Goal: Information Seeking & Learning: Find specific fact

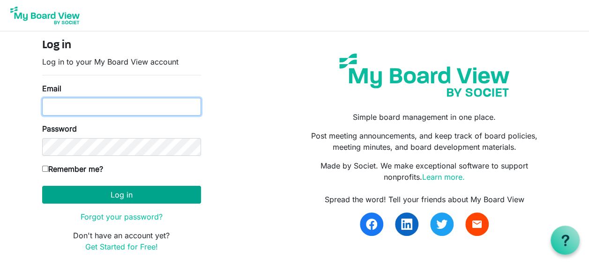
type input "[PERSON_NAME][EMAIL_ADDRESS][PERSON_NAME][DOMAIN_NAME]"
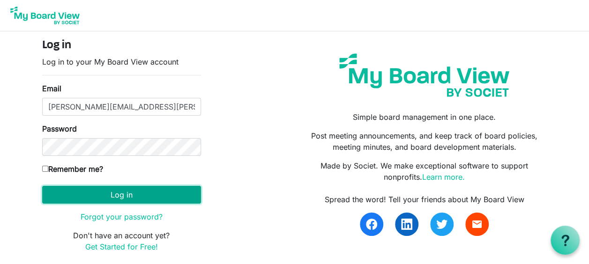
click at [137, 189] on button "Log in" at bounding box center [121, 195] width 159 height 18
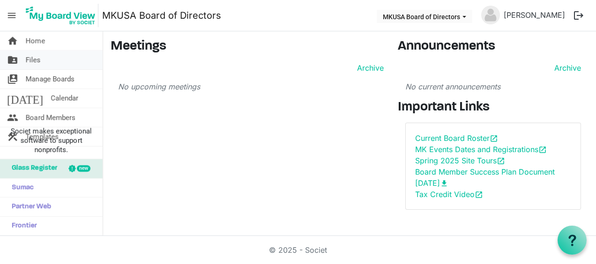
click at [32, 56] on span "Files" at bounding box center [33, 60] width 15 height 19
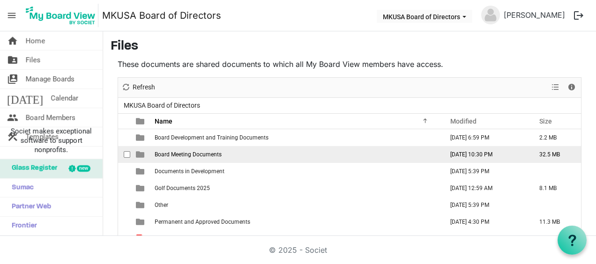
scroll to position [47, 0]
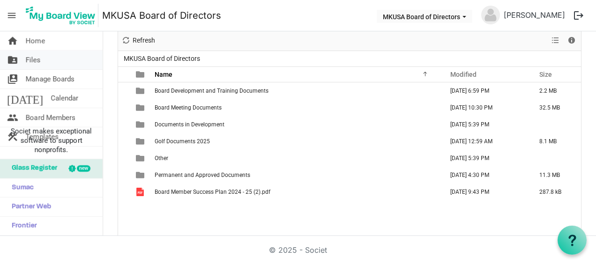
click at [40, 61] on link "folder_shared Files" at bounding box center [51, 60] width 103 height 19
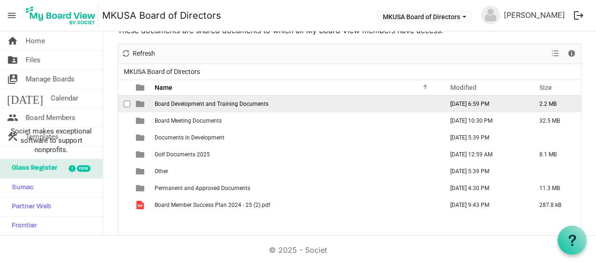
scroll to position [47, 0]
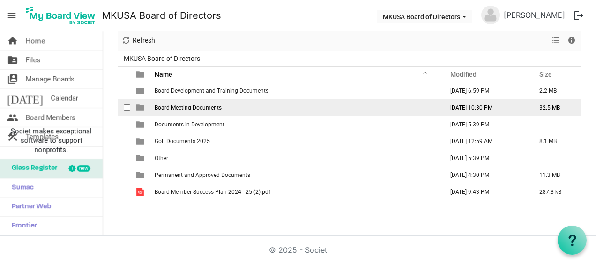
click at [198, 108] on span "Board Meeting Documents" at bounding box center [188, 107] width 67 height 7
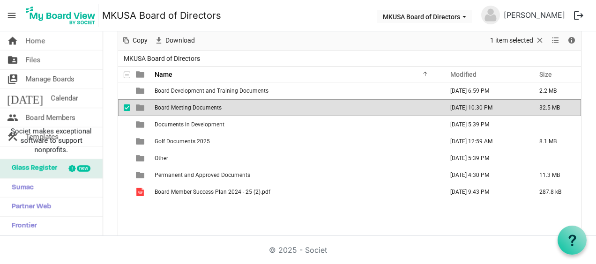
click at [198, 108] on span "Board Meeting Documents" at bounding box center [188, 107] width 67 height 7
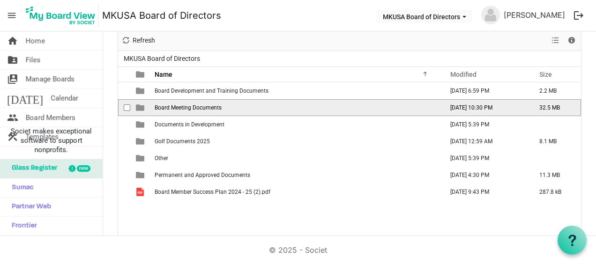
click at [198, 108] on span "Board Meeting Documents" at bounding box center [188, 107] width 67 height 7
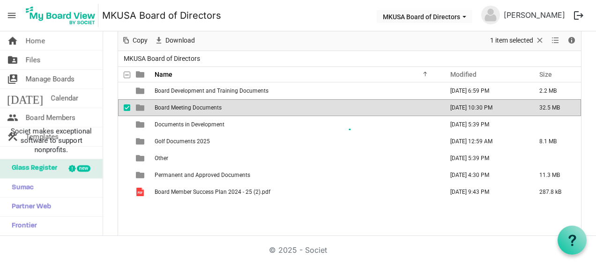
scroll to position [51, 0]
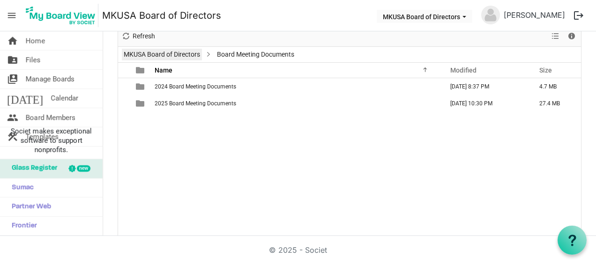
click at [174, 52] on link "MKUSA Board of Directors" at bounding box center [162, 55] width 80 height 12
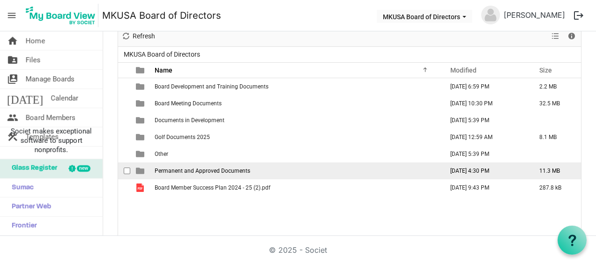
click at [199, 173] on td "Permanent and Approved Documents" at bounding box center [296, 170] width 288 height 17
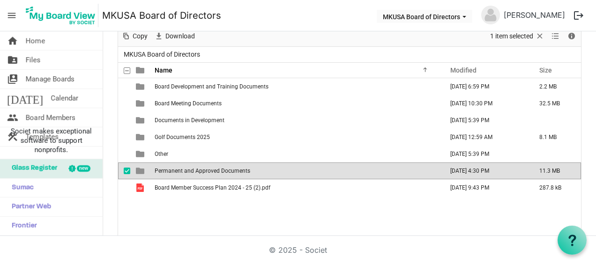
click at [199, 173] on span "Permanent and Approved Documents" at bounding box center [203, 171] width 96 height 7
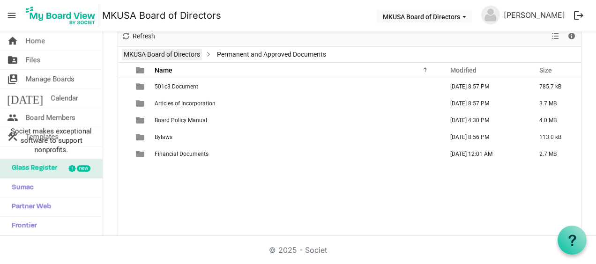
click at [137, 52] on link "MKUSA Board of Directors" at bounding box center [162, 55] width 80 height 12
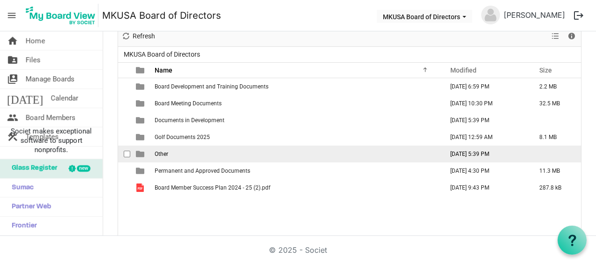
click at [158, 149] on td "Other" at bounding box center [296, 154] width 288 height 17
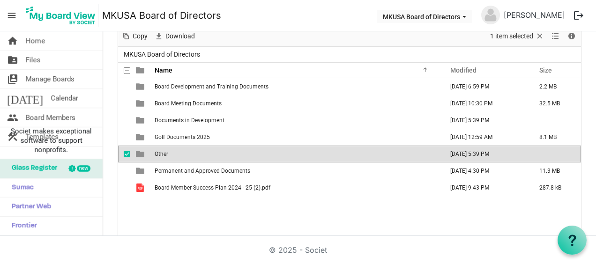
click at [158, 149] on td "Other" at bounding box center [296, 154] width 288 height 17
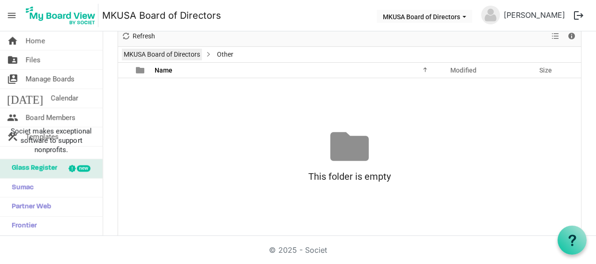
click at [138, 54] on link "MKUSA Board of Directors" at bounding box center [162, 55] width 80 height 12
click at [138, 54] on div "New folder Upload Cut Copy Paste Delete Download Rename Sort by Refresh 1 item …" at bounding box center [350, 131] width 464 height 211
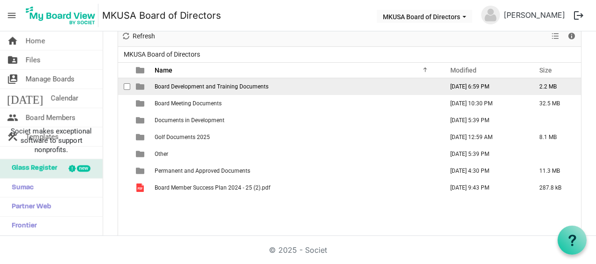
click at [192, 85] on span "Board Development and Training Documents" at bounding box center [212, 86] width 114 height 7
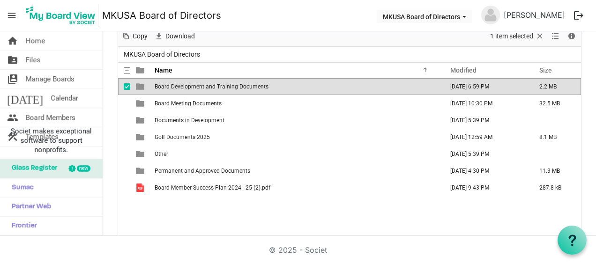
click at [192, 85] on span "Board Development and Training Documents" at bounding box center [212, 86] width 114 height 7
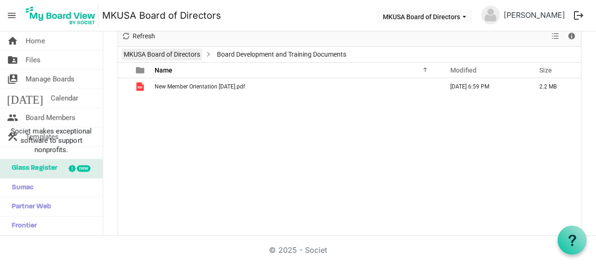
click at [142, 58] on link "MKUSA Board of Directors" at bounding box center [162, 55] width 80 height 12
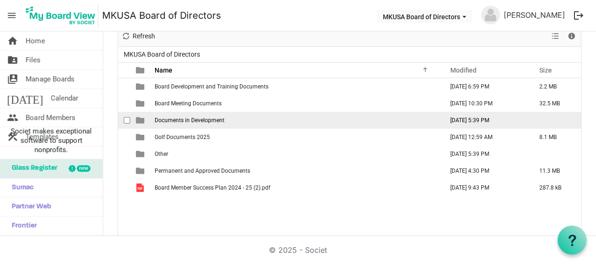
click at [169, 115] on td "Documents in Development" at bounding box center [296, 120] width 288 height 17
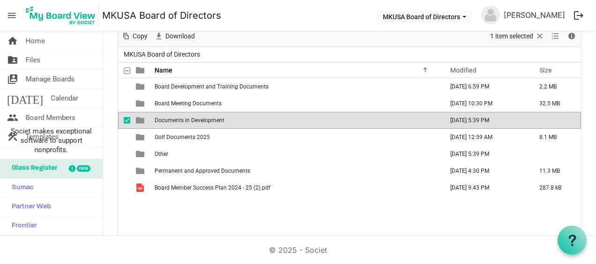
click at [169, 119] on span "Documents in Development" at bounding box center [190, 120] width 70 height 7
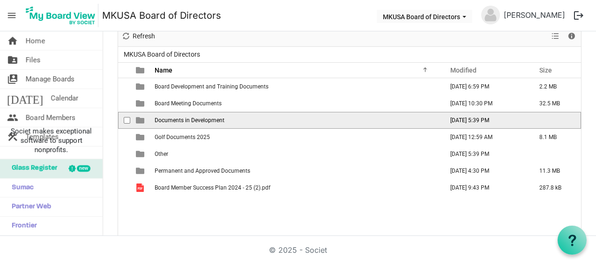
click at [169, 119] on span "Documents in Development" at bounding box center [190, 120] width 70 height 7
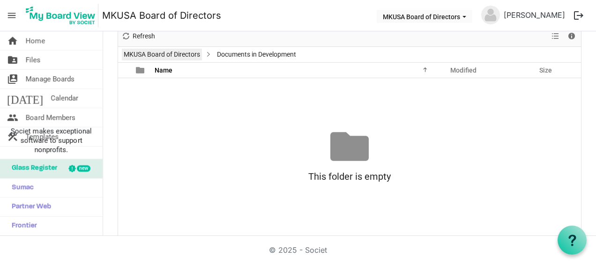
click at [140, 52] on link "MKUSA Board of Directors" at bounding box center [162, 55] width 80 height 12
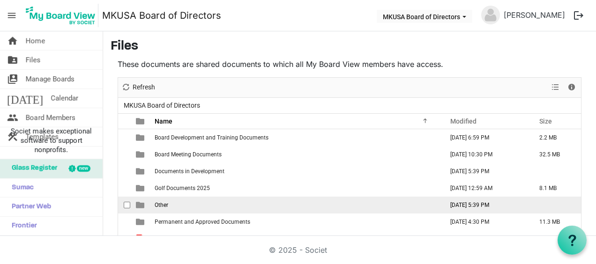
scroll to position [47, 0]
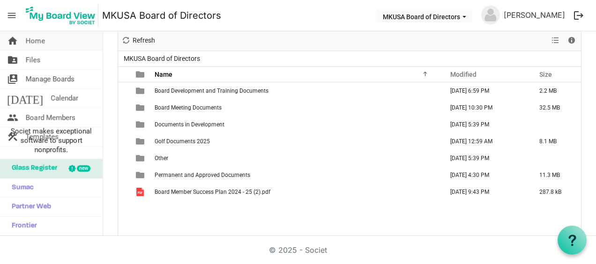
click at [32, 44] on span "Home" at bounding box center [35, 40] width 19 height 19
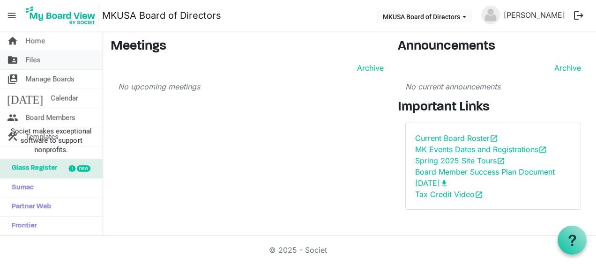
click at [33, 55] on span "Files" at bounding box center [33, 60] width 15 height 19
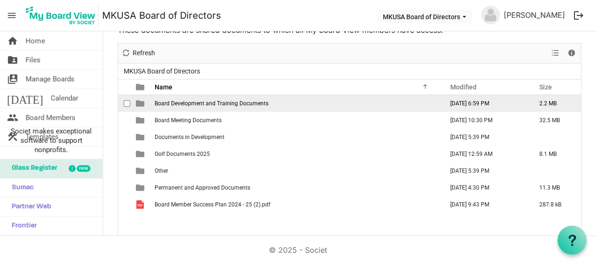
scroll to position [47, 0]
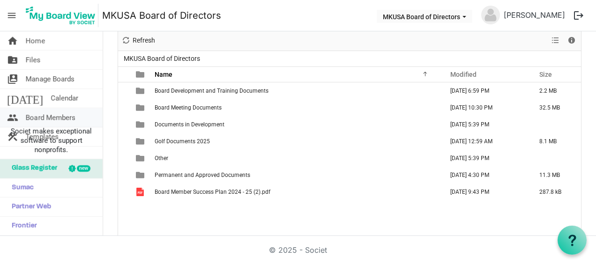
click at [43, 115] on span "Board Members" at bounding box center [51, 117] width 50 height 19
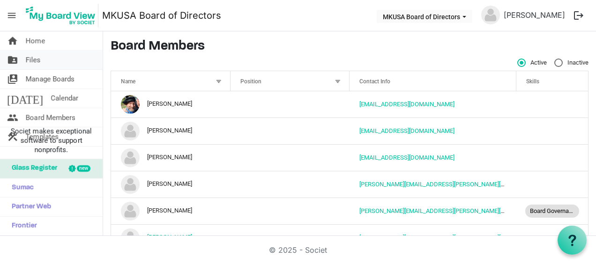
click at [47, 61] on link "folder_shared Files" at bounding box center [51, 60] width 103 height 19
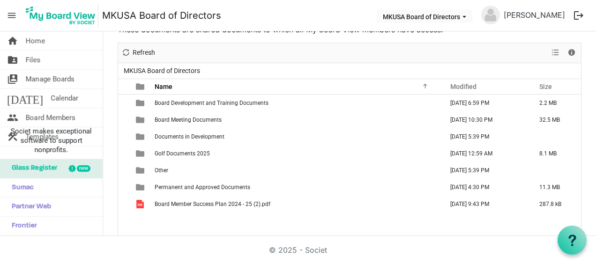
scroll to position [47, 0]
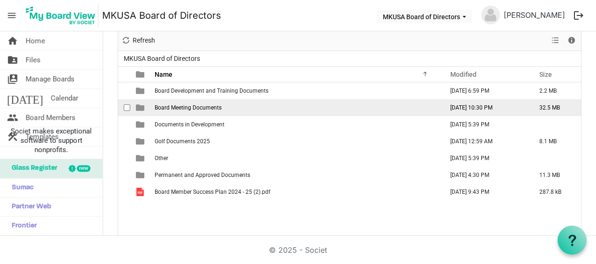
click at [178, 107] on span "Board Meeting Documents" at bounding box center [188, 107] width 67 height 7
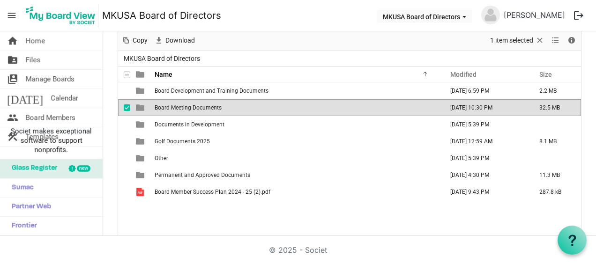
click at [178, 107] on span "Board Meeting Documents" at bounding box center [188, 107] width 67 height 7
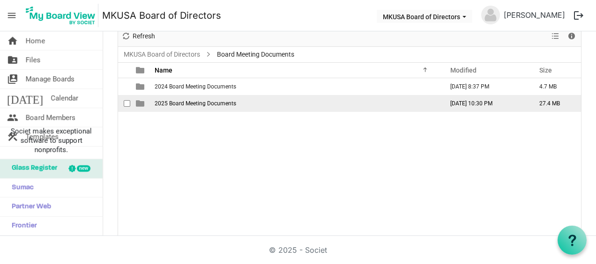
click at [178, 104] on span "2025 Board Meeting Documents" at bounding box center [195, 103] width 81 height 7
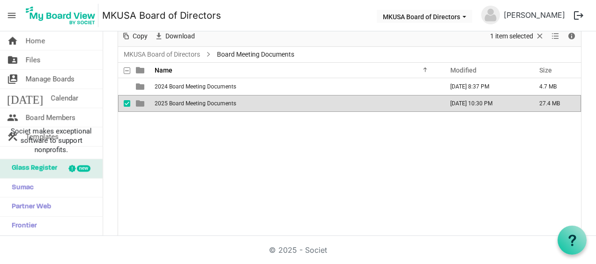
click at [178, 104] on span "2025 Board Meeting Documents" at bounding box center [195, 103] width 81 height 7
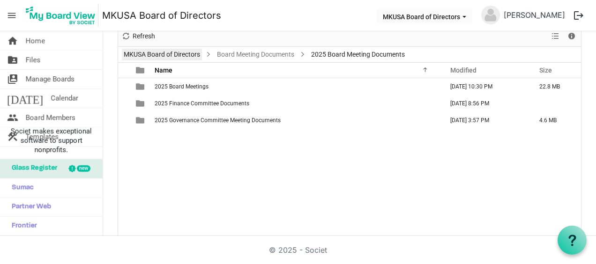
click at [159, 52] on link "MKUSA Board of Directors" at bounding box center [162, 55] width 80 height 12
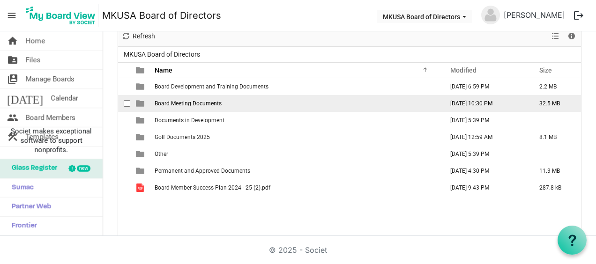
click at [178, 103] on span "Board Meeting Documents" at bounding box center [188, 103] width 67 height 7
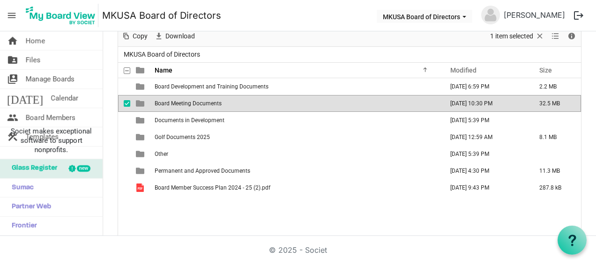
click at [178, 103] on span "Board Meeting Documents" at bounding box center [188, 103] width 67 height 7
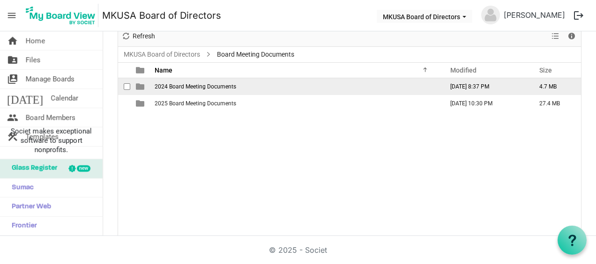
click at [175, 81] on td "2024 Board Meeting Documents" at bounding box center [296, 86] width 288 height 17
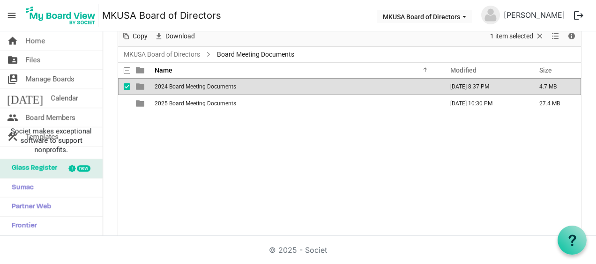
click at [175, 81] on td "2024 Board Meeting Documents" at bounding box center [296, 86] width 288 height 17
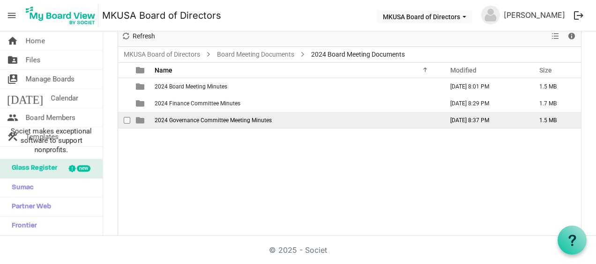
click at [191, 120] on span "2024 Governance Committee Meeting Minutes" at bounding box center [213, 120] width 117 height 7
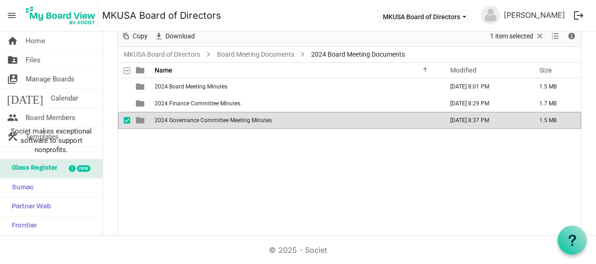
click at [191, 120] on span "2024 Governance Committee Meeting Minutes" at bounding box center [213, 120] width 117 height 7
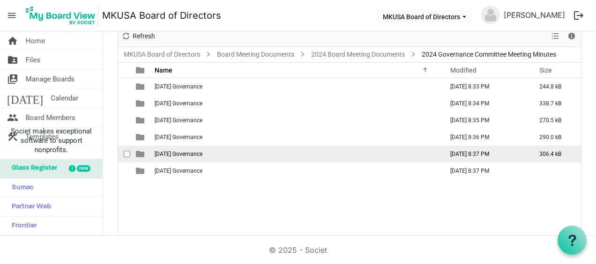
click at [202, 154] on span "[DATE] Governance" at bounding box center [179, 154] width 48 height 7
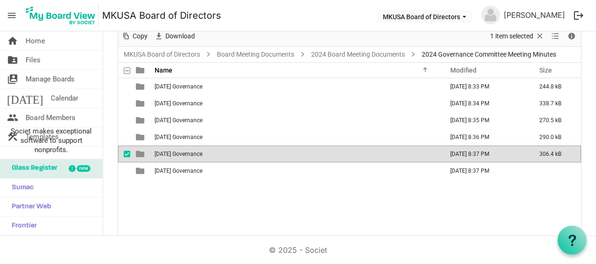
click at [202, 154] on span "[DATE] Governance" at bounding box center [179, 154] width 48 height 7
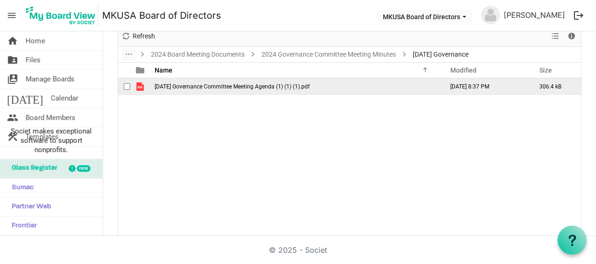
click at [184, 83] on span "10-17-24 Governance Committee Meeting Agenda (1) (1) (1).pdf" at bounding box center [232, 86] width 155 height 7
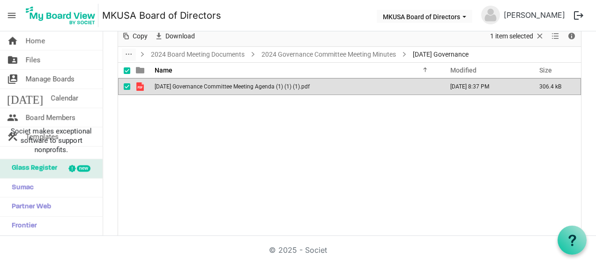
click at [184, 83] on span "10-17-24 Governance Committee Meeting Agenda (1) (1) (1).pdf" at bounding box center [232, 86] width 155 height 7
click at [192, 50] on link "2024 Board Meeting Documents" at bounding box center [197, 55] width 97 height 12
click at [302, 52] on div at bounding box center [349, 132] width 463 height 210
click at [317, 54] on div at bounding box center [349, 132] width 463 height 210
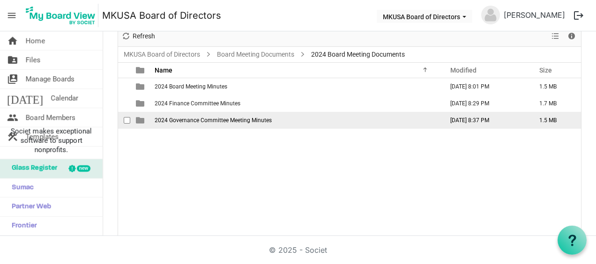
click at [203, 120] on span "2024 Governance Committee Meeting Minutes" at bounding box center [213, 120] width 117 height 7
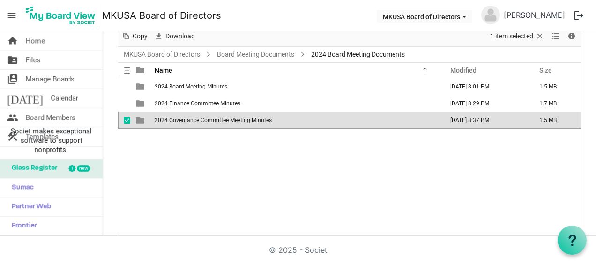
click at [203, 120] on span "2024 Governance Committee Meeting Minutes" at bounding box center [213, 120] width 117 height 7
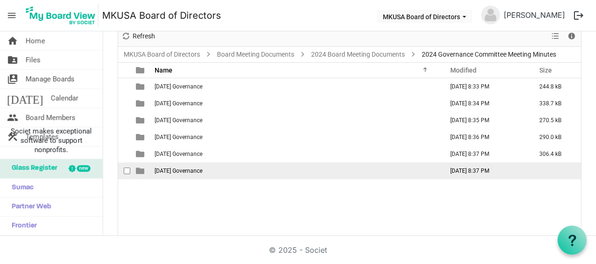
click at [202, 169] on span "[DATE] Governance" at bounding box center [179, 171] width 48 height 7
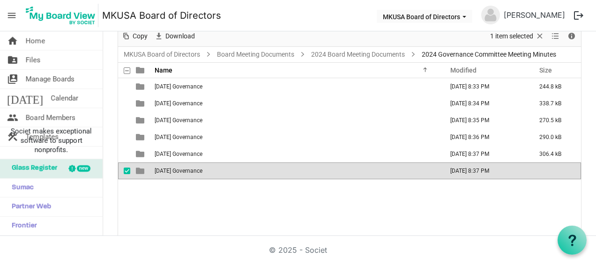
click at [202, 169] on span "[DATE] Governance" at bounding box center [179, 171] width 48 height 7
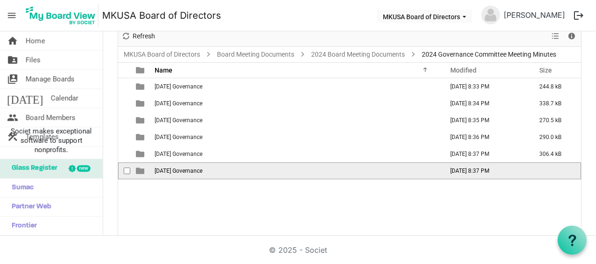
click at [202, 169] on span "[DATE] Governance" at bounding box center [179, 171] width 48 height 7
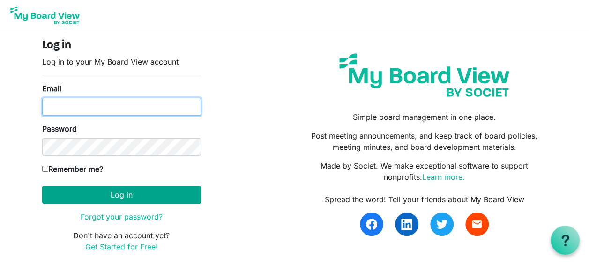
type input "[PERSON_NAME][EMAIL_ADDRESS][PERSON_NAME][DOMAIN_NAME]"
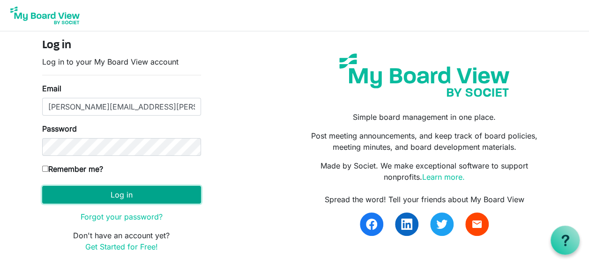
click at [120, 194] on button "Log in" at bounding box center [121, 195] width 159 height 18
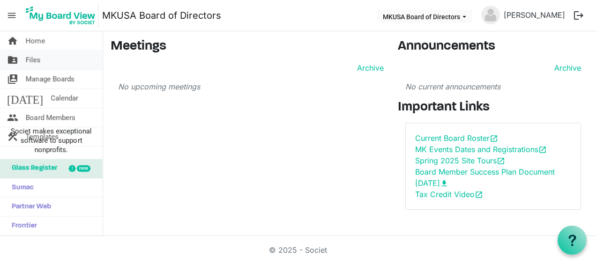
click at [30, 56] on span "Files" at bounding box center [33, 60] width 15 height 19
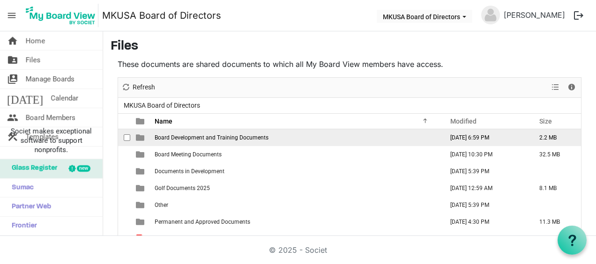
scroll to position [47, 0]
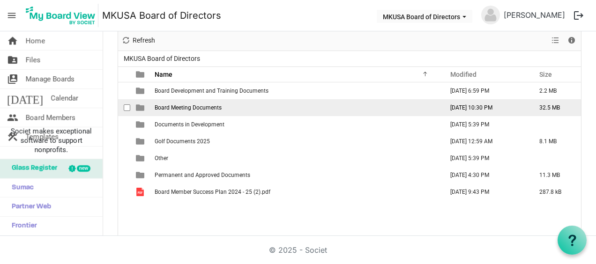
click at [189, 106] on span "Board Meeting Documents" at bounding box center [188, 107] width 67 height 7
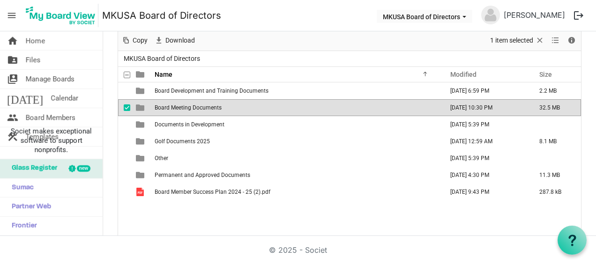
click at [189, 106] on span "Board Meeting Documents" at bounding box center [188, 107] width 67 height 7
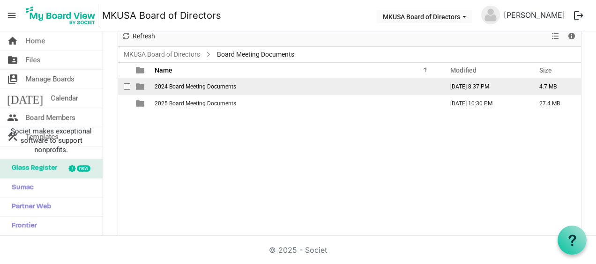
click at [198, 85] on span "2024 Board Meeting Documents" at bounding box center [195, 86] width 81 height 7
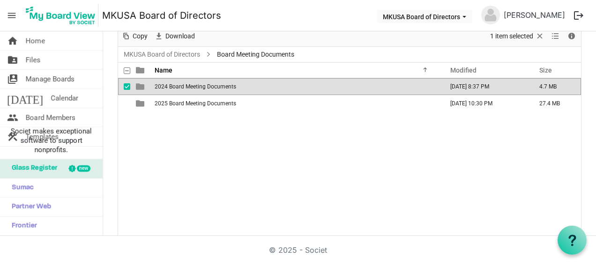
click at [198, 85] on span "2024 Board Meeting Documents" at bounding box center [195, 86] width 81 height 7
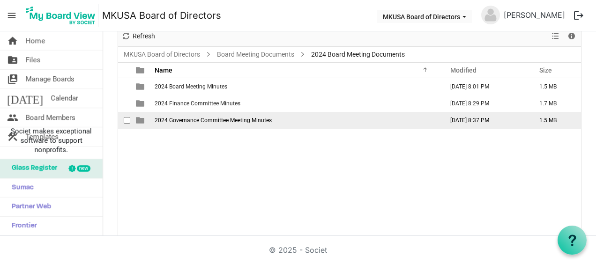
click at [203, 117] on span "2024 Governance Committee Meeting Minutes" at bounding box center [213, 120] width 117 height 7
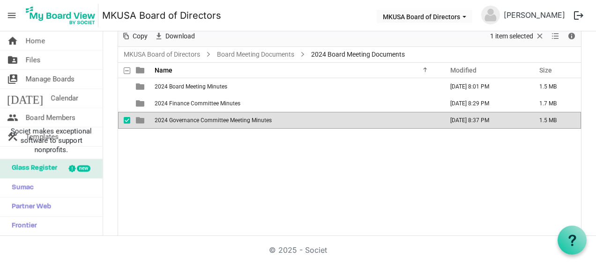
click at [203, 117] on span "2024 Governance Committee Meeting Minutes" at bounding box center [213, 120] width 117 height 7
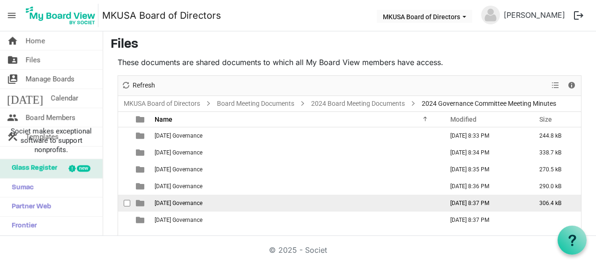
scroll to position [0, 0]
